Goal: Transaction & Acquisition: Subscribe to service/newsletter

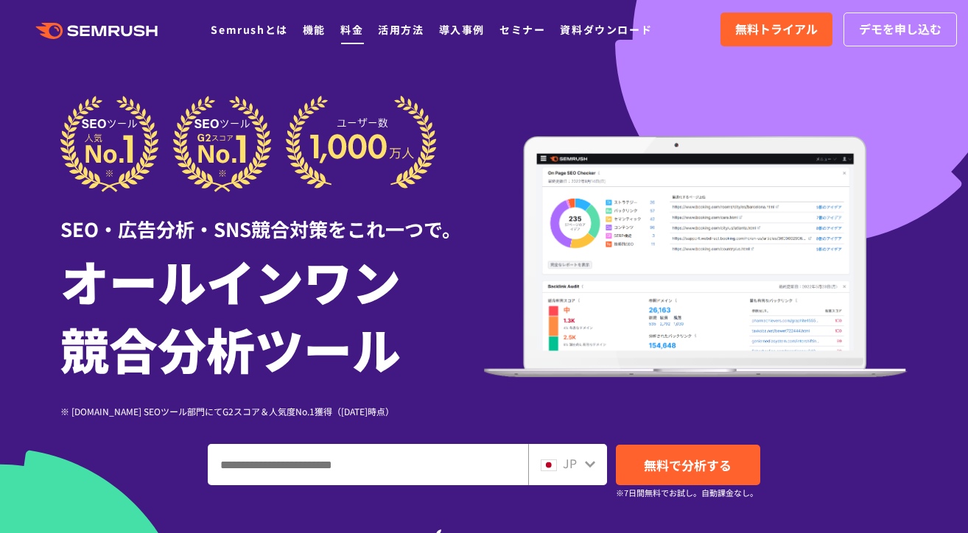
click at [343, 27] on link "料金" at bounding box center [351, 29] width 23 height 15
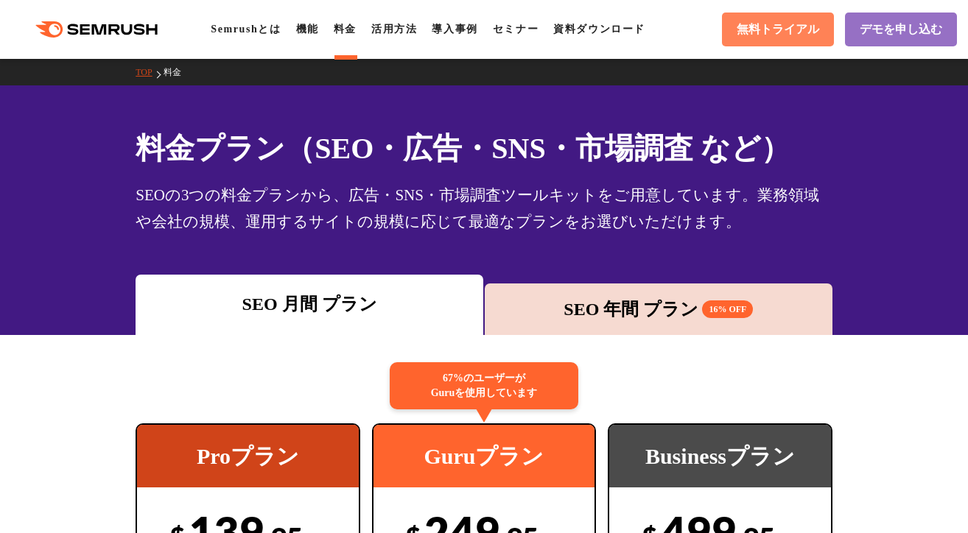
click at [790, 32] on span "無料トライアル" at bounding box center [778, 29] width 83 height 15
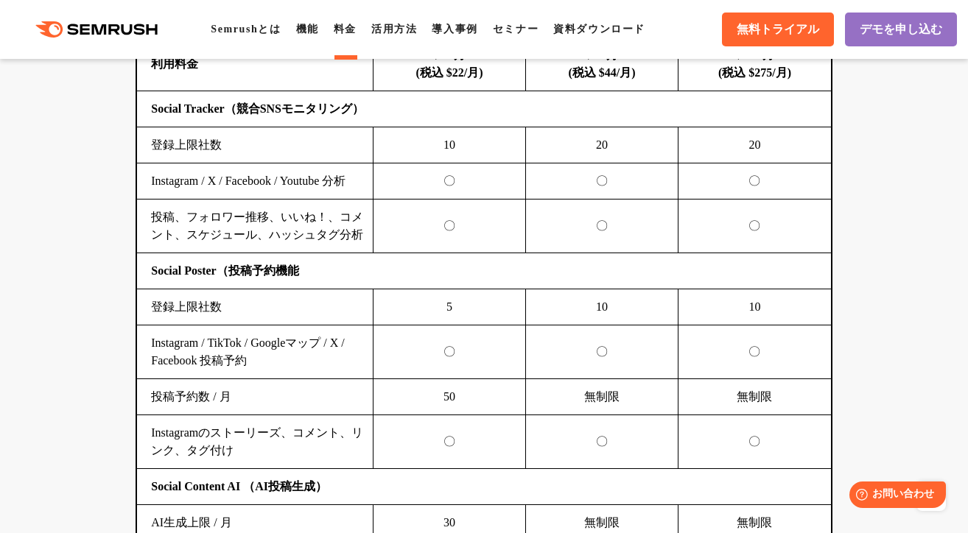
scroll to position [3344, 0]
